Goal: Transaction & Acquisition: Purchase product/service

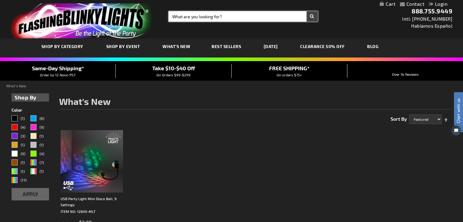
click at [219, 16] on input "Search" at bounding box center [243, 16] width 149 height 10
type input "pom pom"
click at [307, 11] on button "Search" at bounding box center [312, 16] width 11 height 10
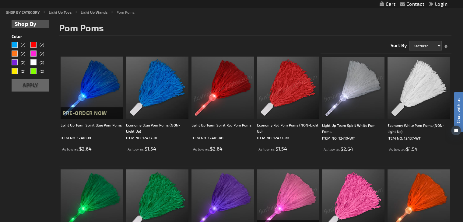
click at [221, 86] on img at bounding box center [223, 88] width 62 height 62
